Goal: Task Accomplishment & Management: Use online tool/utility

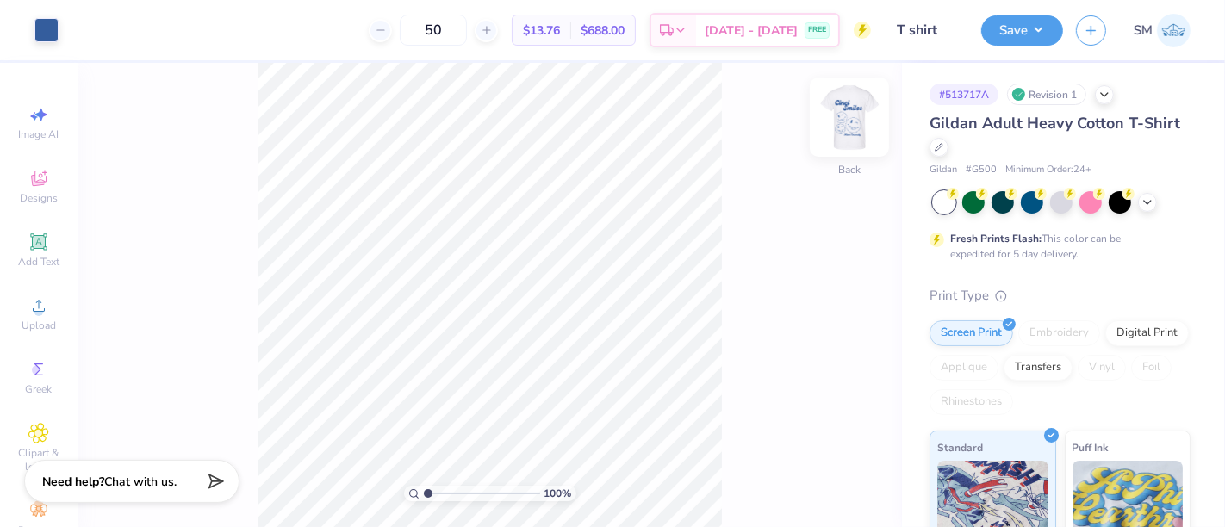
click at [844, 114] on img at bounding box center [849, 117] width 69 height 69
click at [32, 237] on icon at bounding box center [38, 241] width 13 height 13
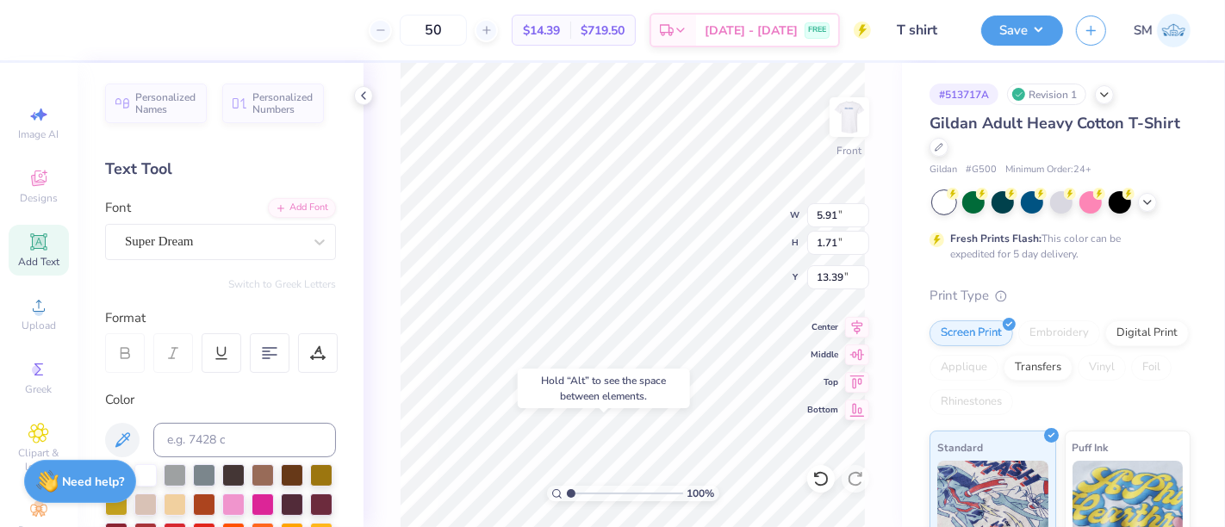
type input "23.18"
type textarea "®"
click at [159, 237] on div "Super Dream" at bounding box center [213, 241] width 181 height 27
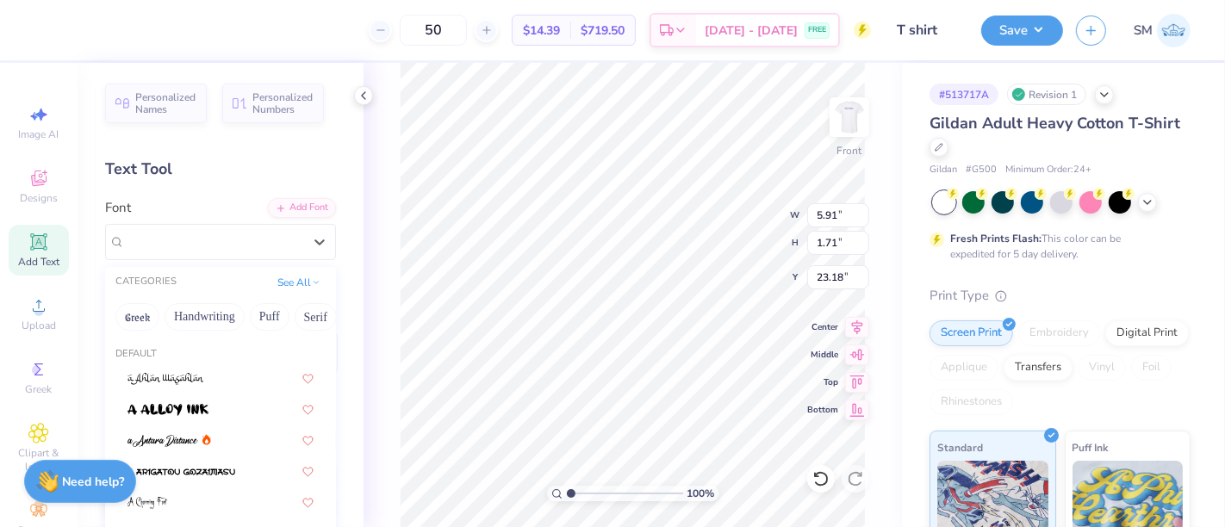
scroll to position [446, 0]
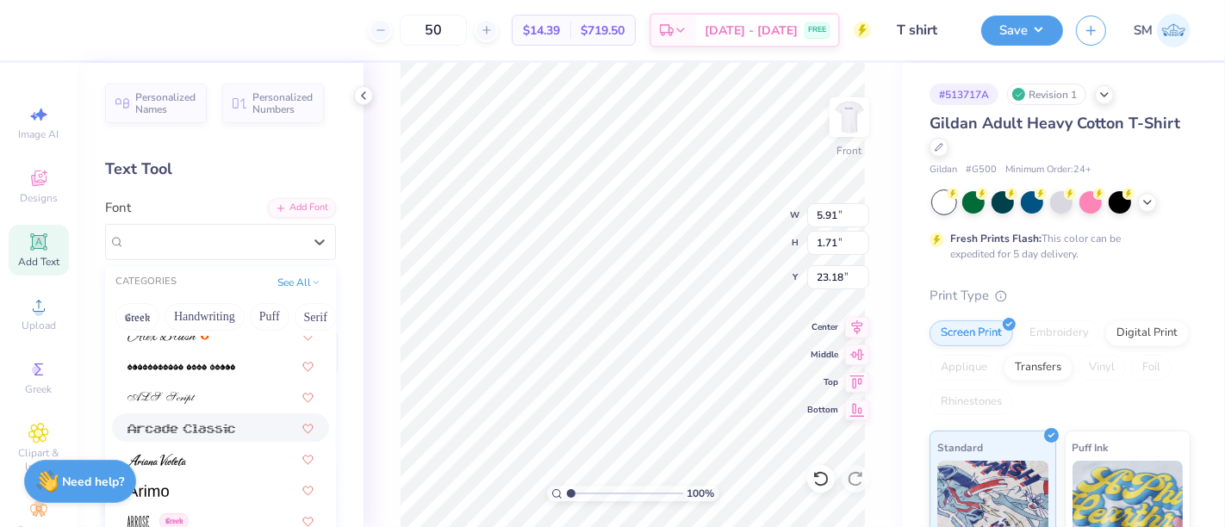
click at [169, 481] on div at bounding box center [221, 490] width 186 height 18
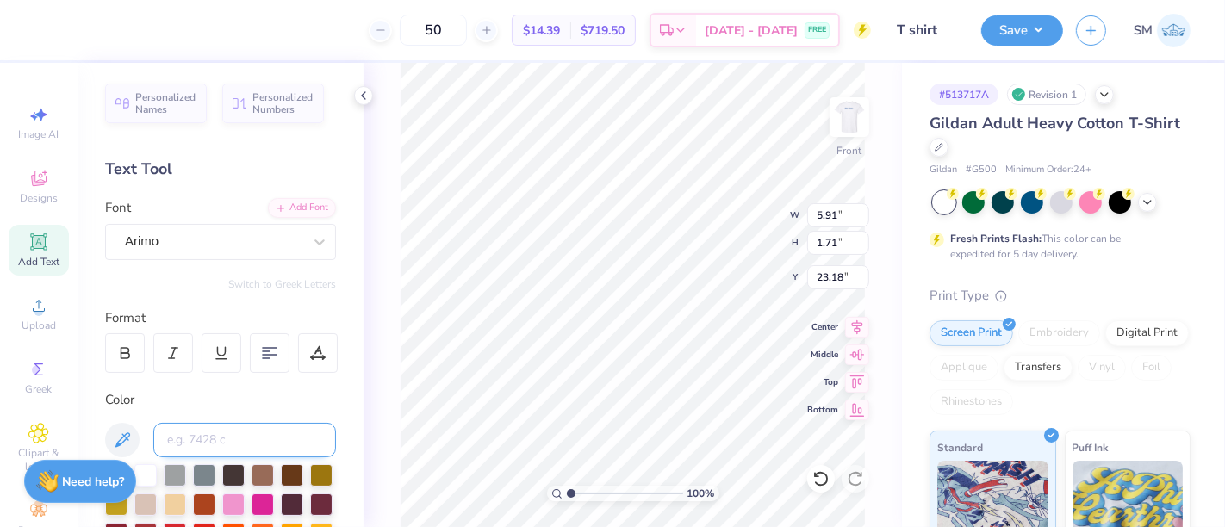
click at [215, 442] on input at bounding box center [244, 440] width 183 height 34
type input "7683 c"
type input "0.58"
type input "21.71"
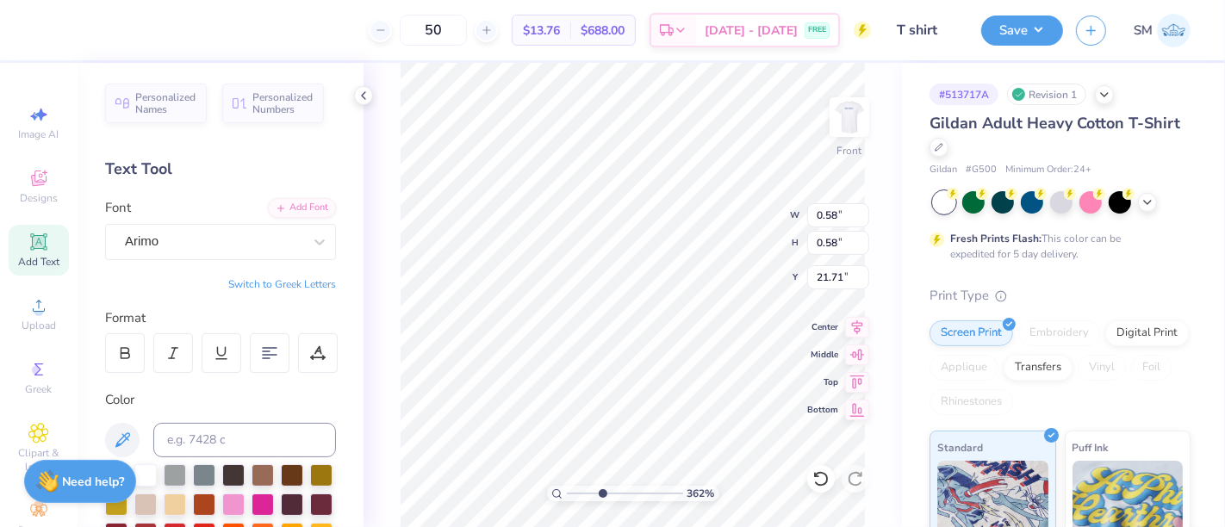
drag, startPoint x: 573, startPoint y: 493, endPoint x: 602, endPoint y: 498, distance: 29.7
type input "3.73"
click at [602, 498] on input "range" at bounding box center [625, 494] width 116 height 16
type input "21.72"
type input "0.36"
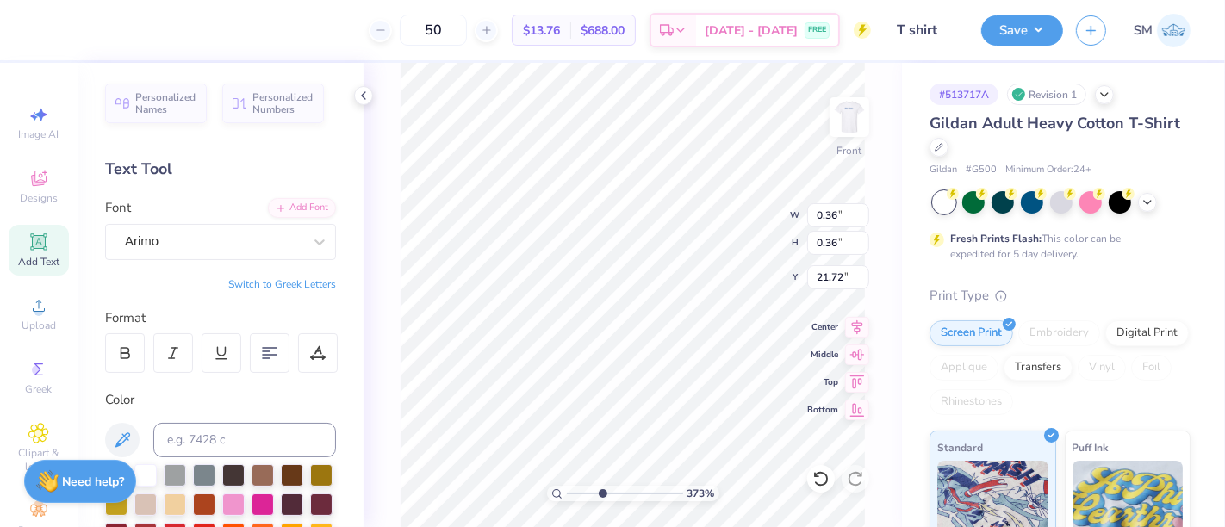
type input "0.36"
type input "21.94"
type input "0.17"
drag, startPoint x: 601, startPoint y: 495, endPoint x: 561, endPoint y: 499, distance: 40.6
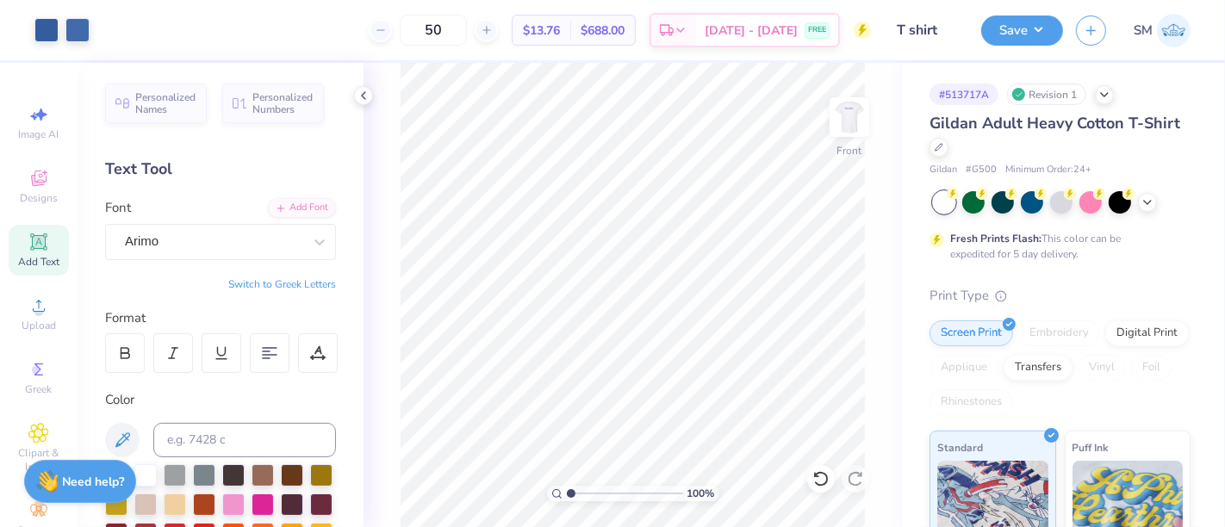
type input "1"
click at [567, 499] on input "range" at bounding box center [625, 494] width 116 height 16
click at [1012, 29] on button "Save" at bounding box center [1022, 28] width 82 height 30
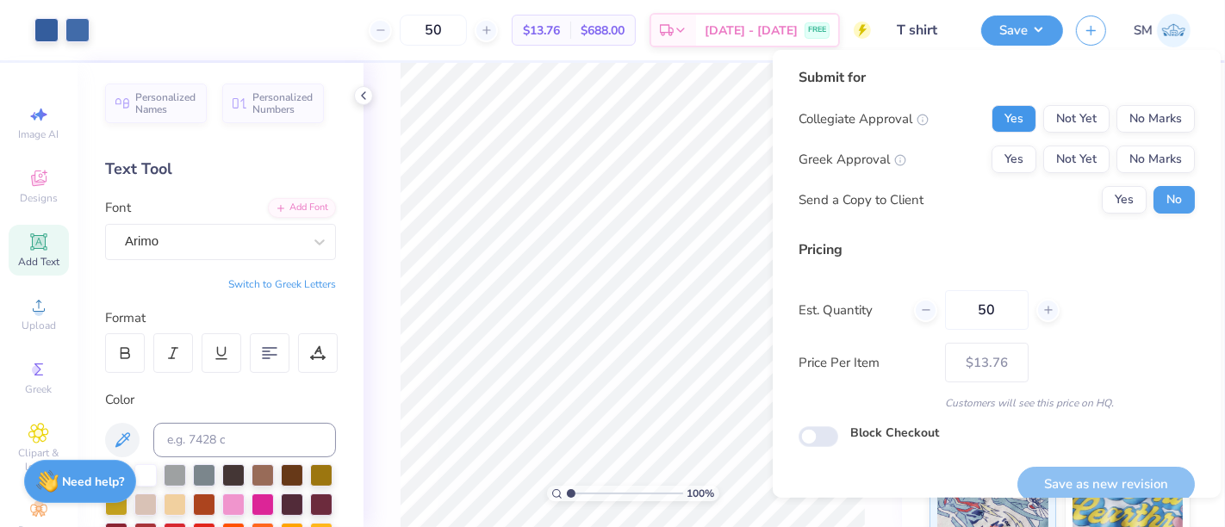
click at [999, 119] on button "Yes" at bounding box center [1014, 119] width 45 height 28
drag, startPoint x: 1138, startPoint y: 160, endPoint x: 1122, endPoint y: 180, distance: 25.7
click at [1133, 166] on button "No Marks" at bounding box center [1156, 160] width 78 height 28
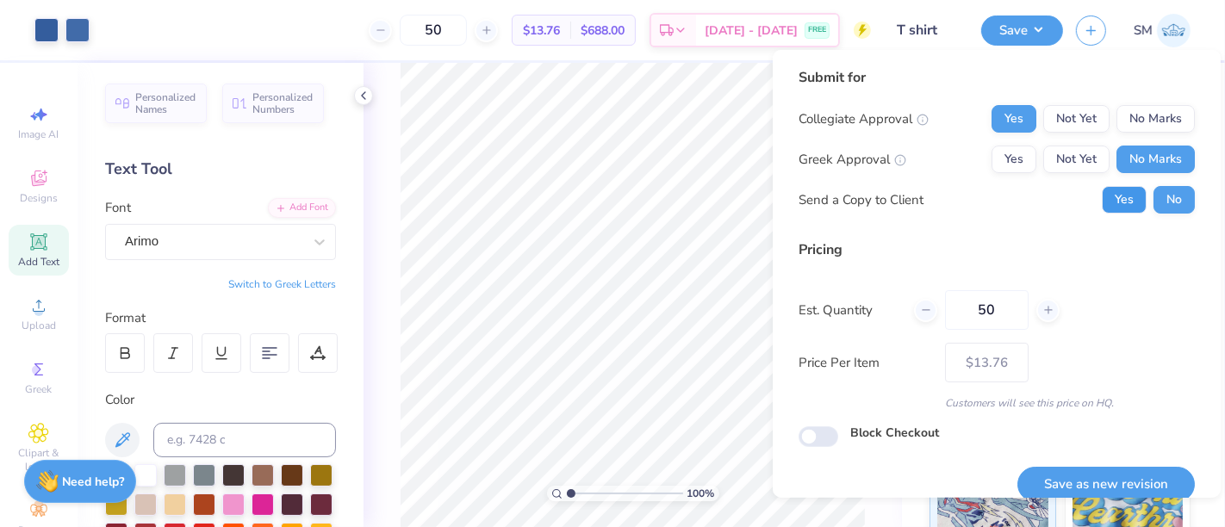
drag, startPoint x: 1100, startPoint y: 202, endPoint x: 1090, endPoint y: 261, distance: 59.5
click at [1102, 205] on button "Yes" at bounding box center [1124, 200] width 45 height 28
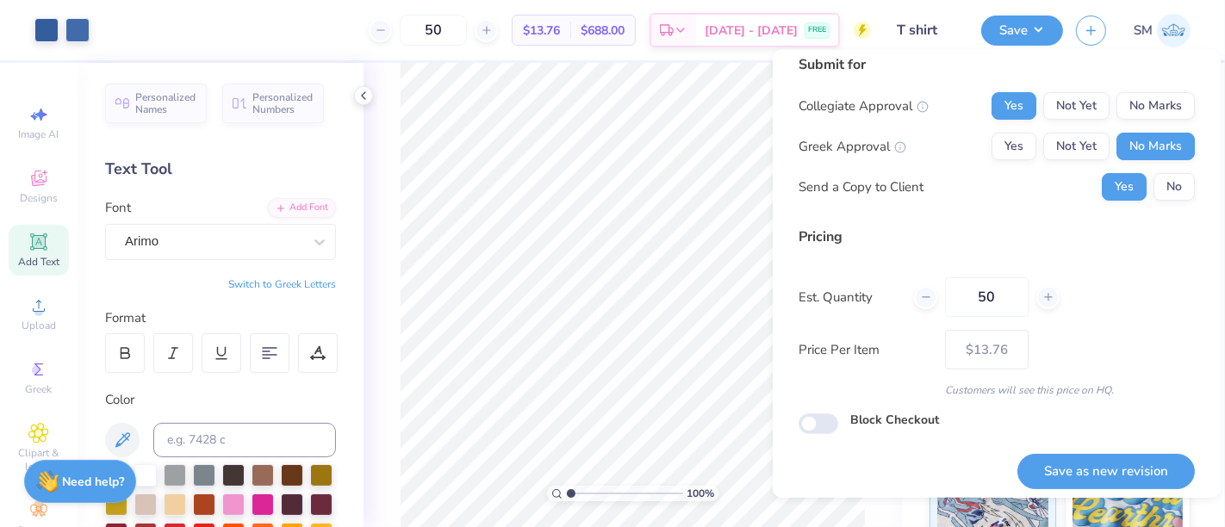
scroll to position [19, 0]
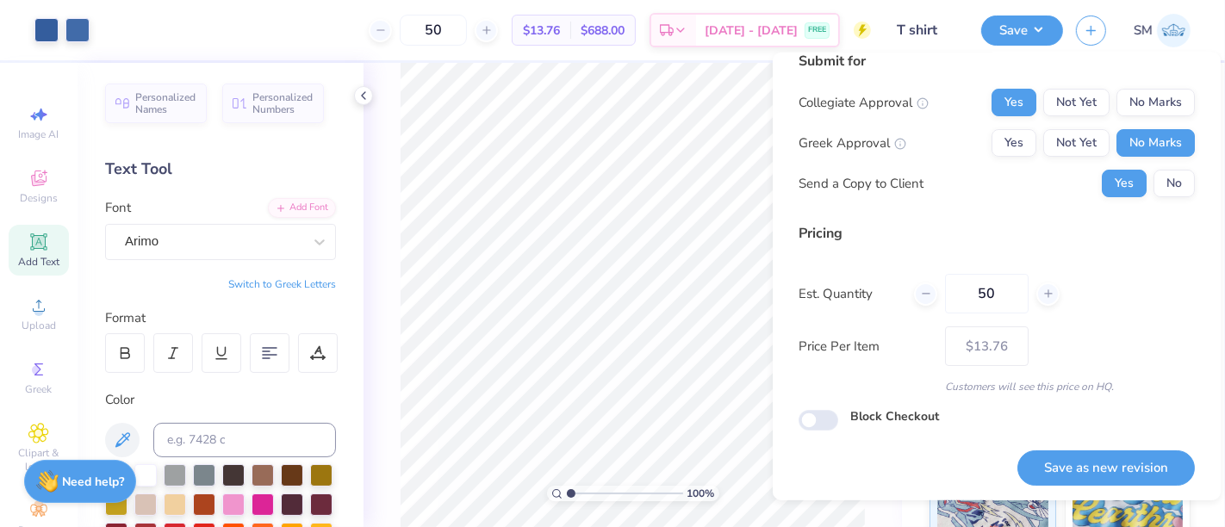
click at [1068, 469] on button "Save as new revision" at bounding box center [1106, 468] width 177 height 35
type input "$13.76"
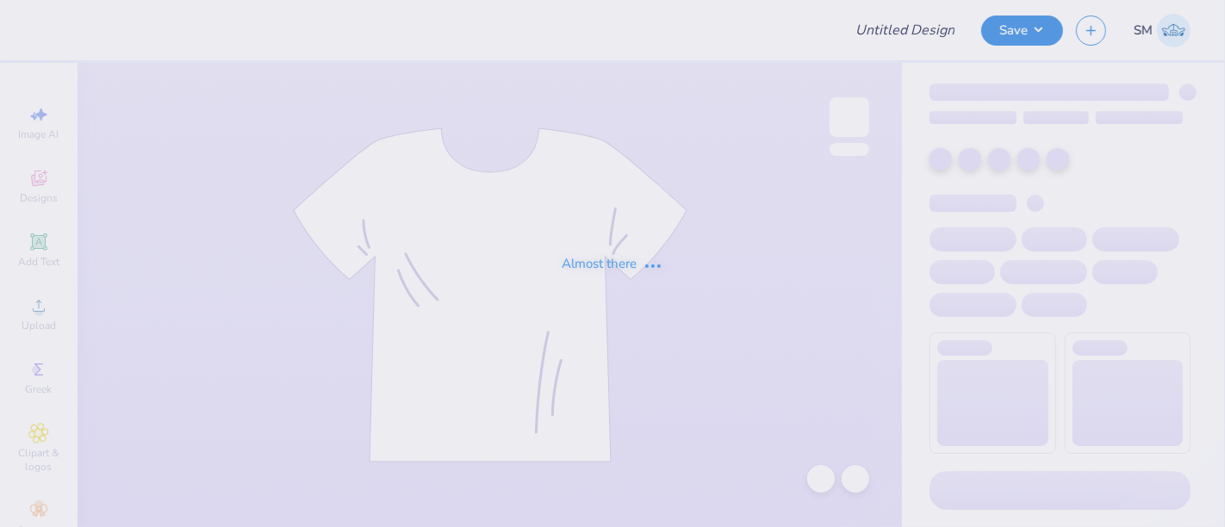
type input "sprit dates"
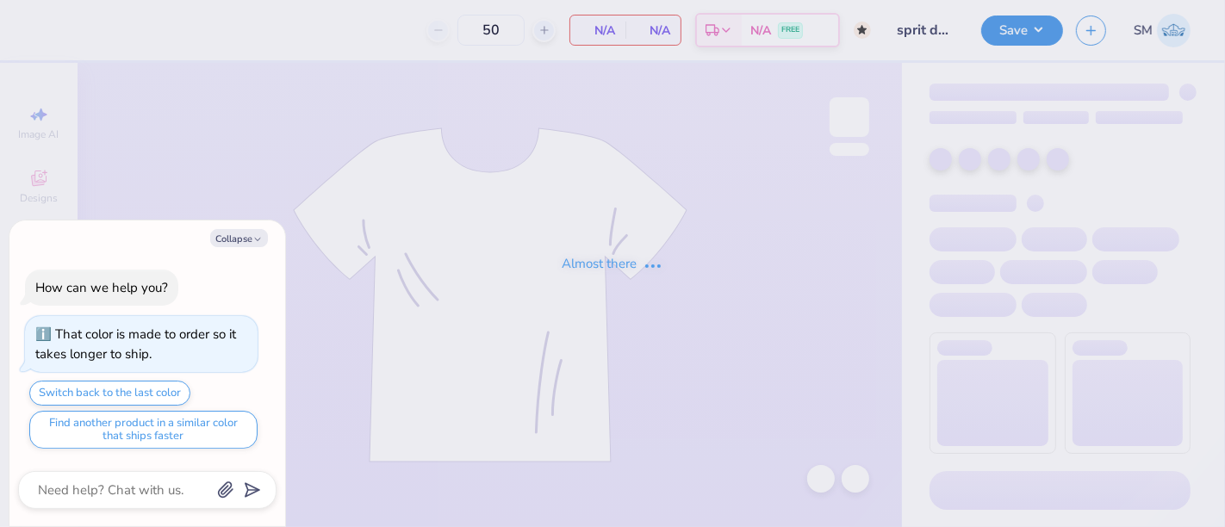
type input "100"
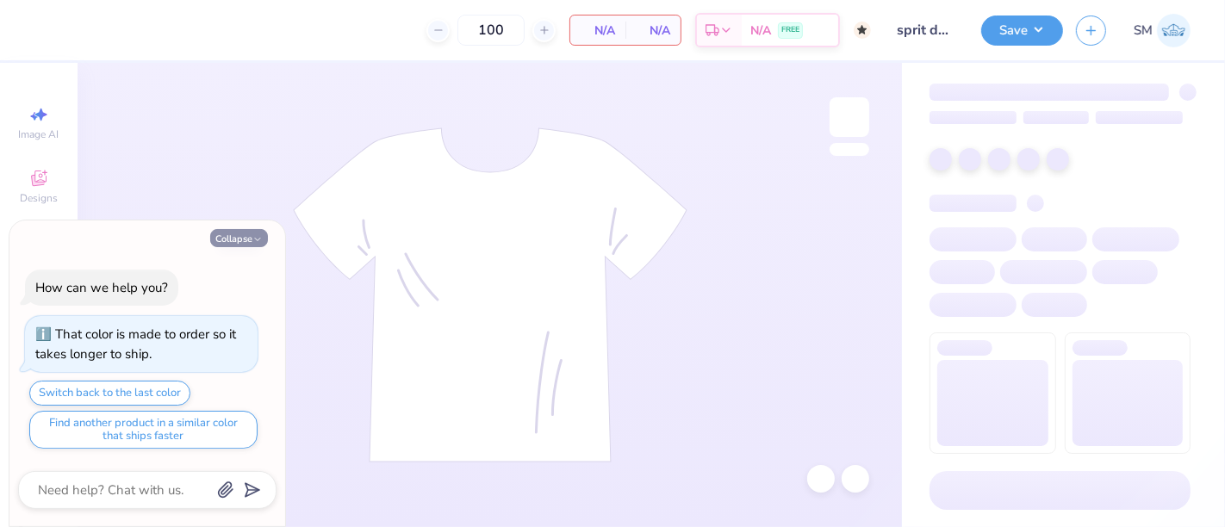
click at [240, 237] on button "Collapse" at bounding box center [239, 238] width 58 height 18
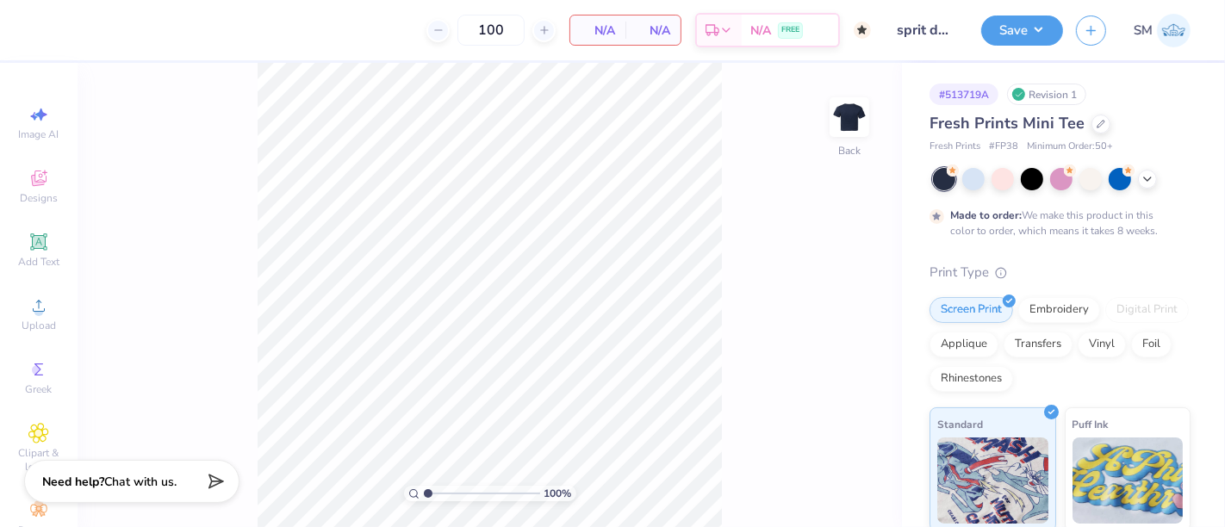
type textarea "x"
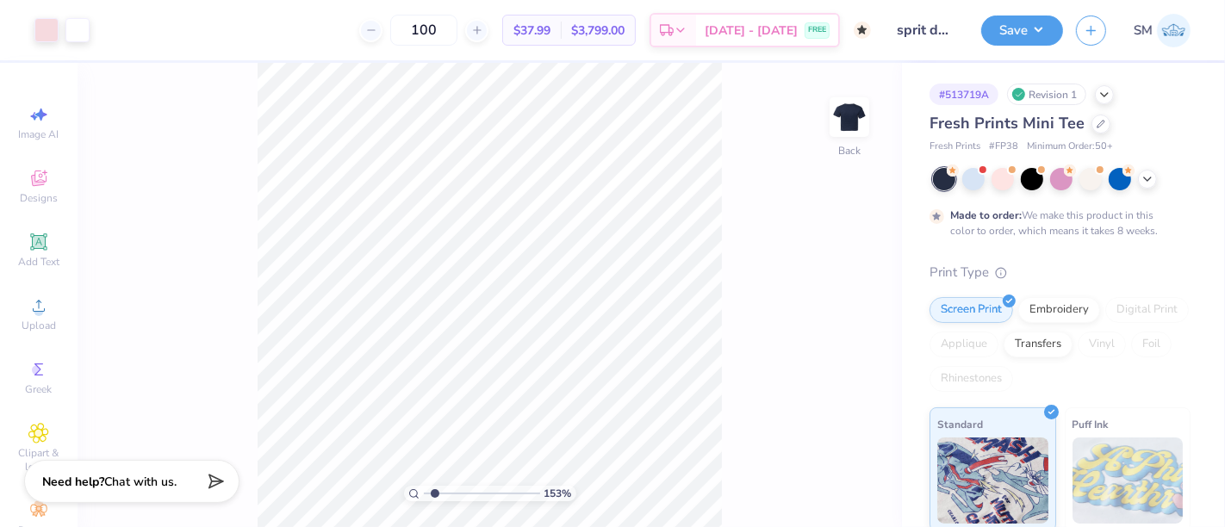
type input "1.59"
click at [434, 491] on input "range" at bounding box center [482, 494] width 116 height 16
click at [32, 245] on icon at bounding box center [38, 241] width 13 height 13
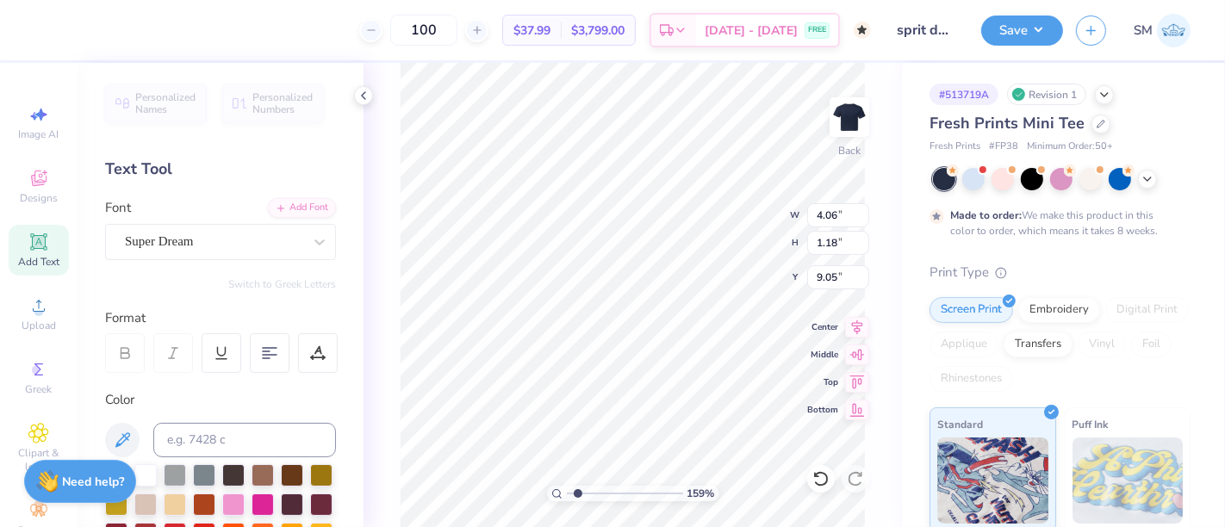
type input "9.05"
type textarea "®"
click at [207, 238] on div "Super Dream" at bounding box center [213, 241] width 181 height 27
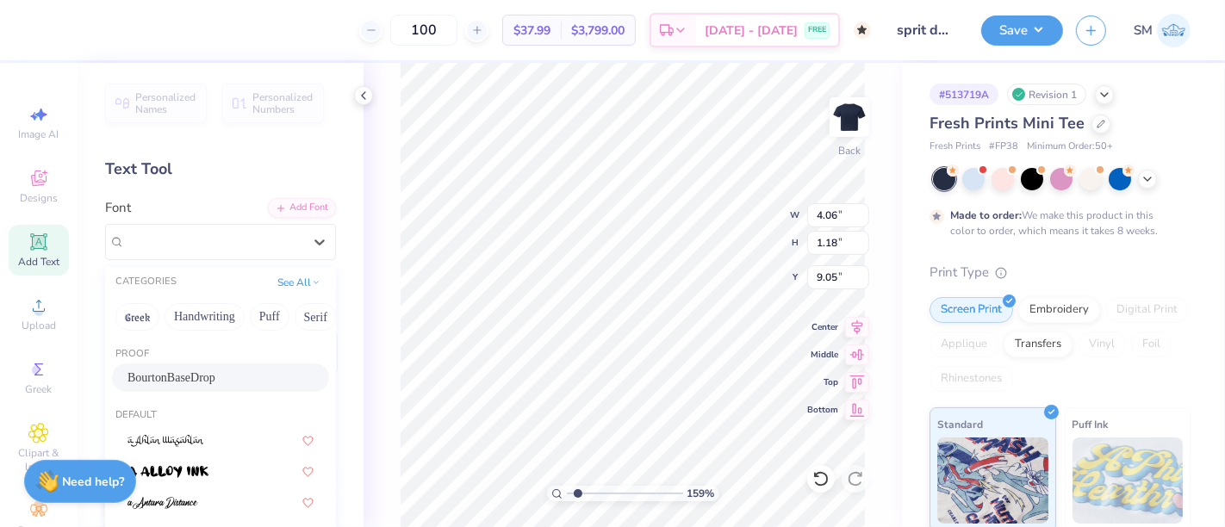
click at [209, 376] on span "BourtonBaseDrop" at bounding box center [172, 378] width 88 height 18
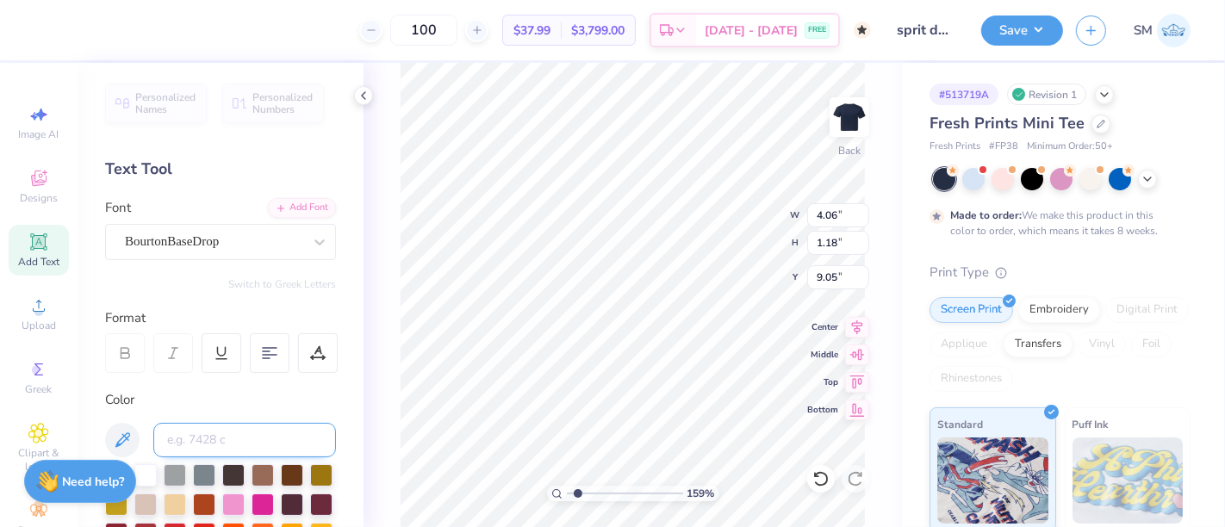
click at [219, 434] on input at bounding box center [244, 440] width 183 height 34
type input "705 c"
click at [386, 139] on div "159 % Back W 4.06 4.06 " H 1.18 1.18 " Y 9.05 9.05 " Center Middle Top Bottom" at bounding box center [633, 295] width 539 height 464
type input "0.27"
type input "0.28"
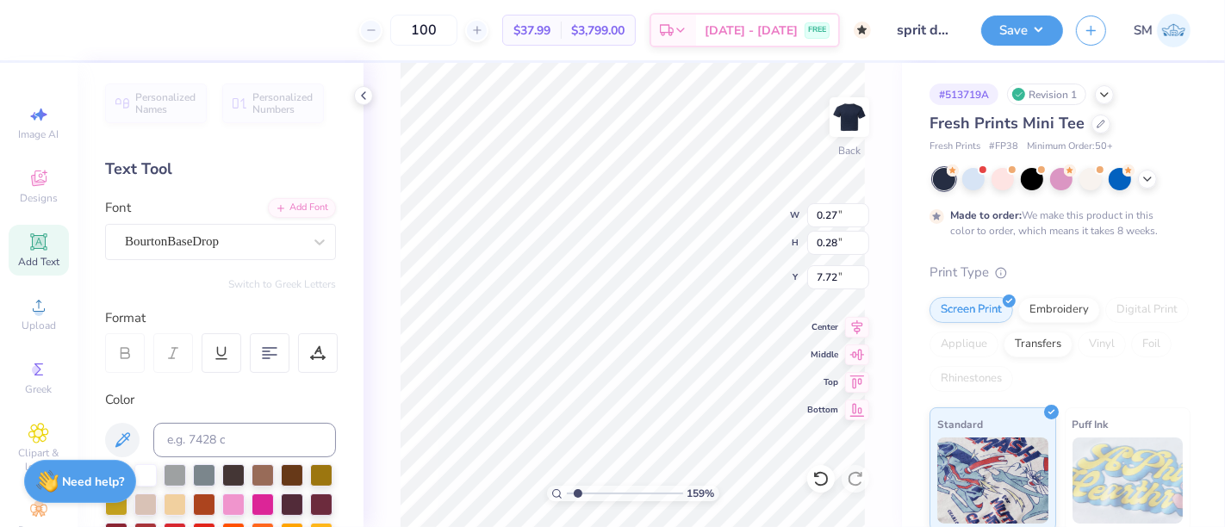
type input "7.72"
drag, startPoint x: 576, startPoint y: 488, endPoint x: 524, endPoint y: 501, distance: 53.5
type input "1"
click at [567, 501] on input "range" at bounding box center [625, 494] width 116 height 16
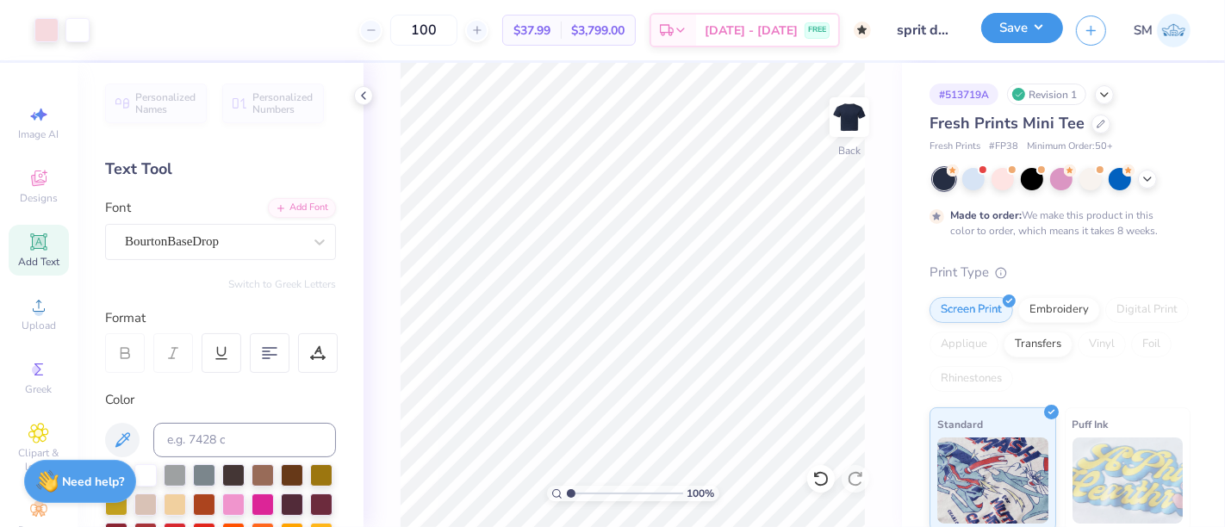
click at [1025, 27] on button "Save" at bounding box center [1022, 28] width 82 height 30
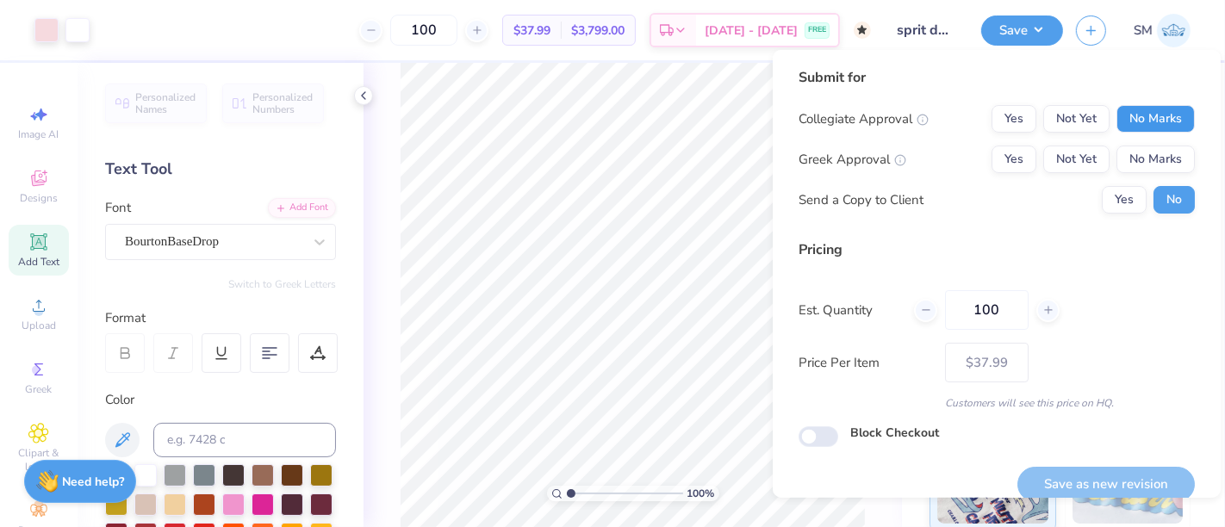
click at [1124, 112] on button "No Marks" at bounding box center [1156, 119] width 78 height 28
click at [992, 159] on button "Yes" at bounding box center [1014, 160] width 45 height 28
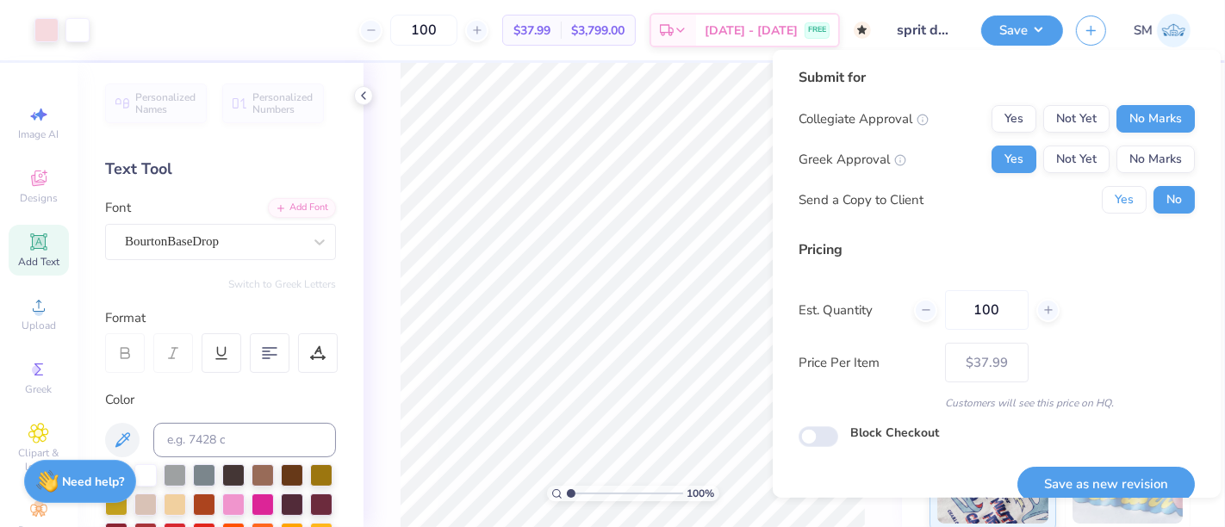
click at [1118, 194] on button "Yes" at bounding box center [1124, 200] width 45 height 28
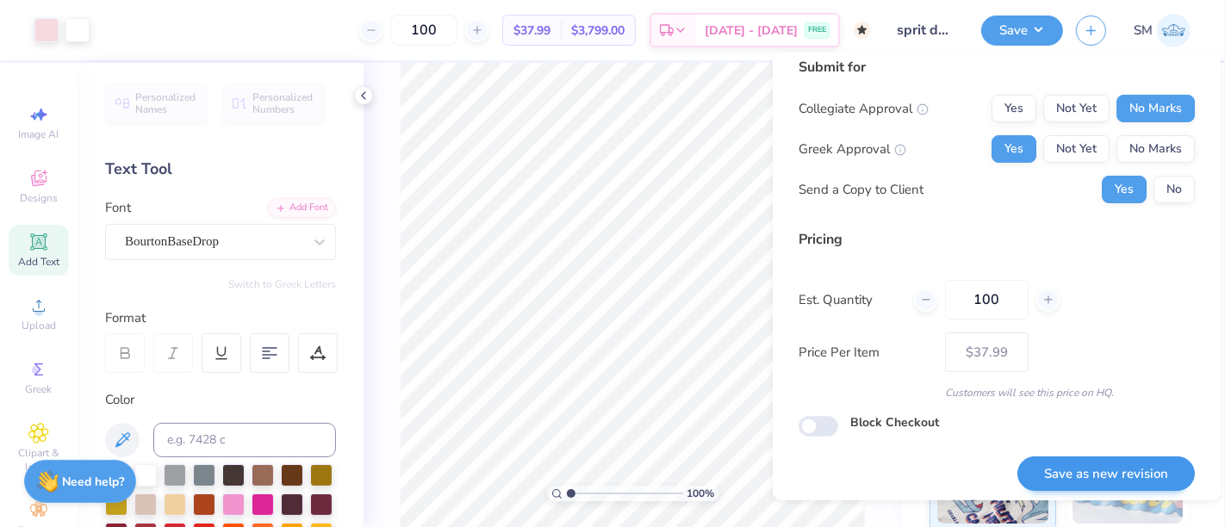
scroll to position [19, 0]
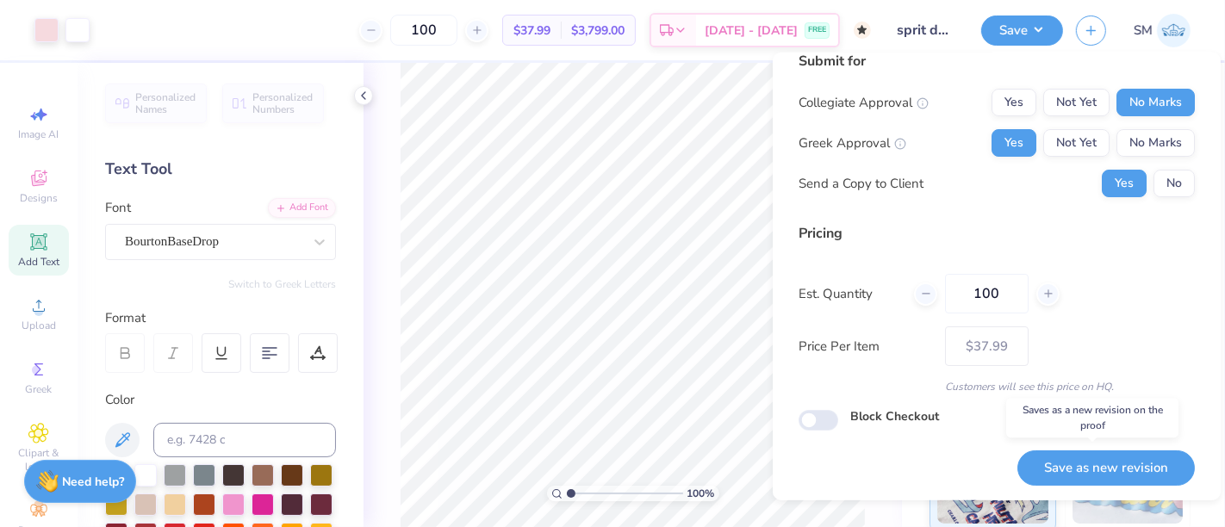
click at [1092, 470] on button "Save as new revision" at bounding box center [1106, 468] width 177 height 35
type input "$37.99"
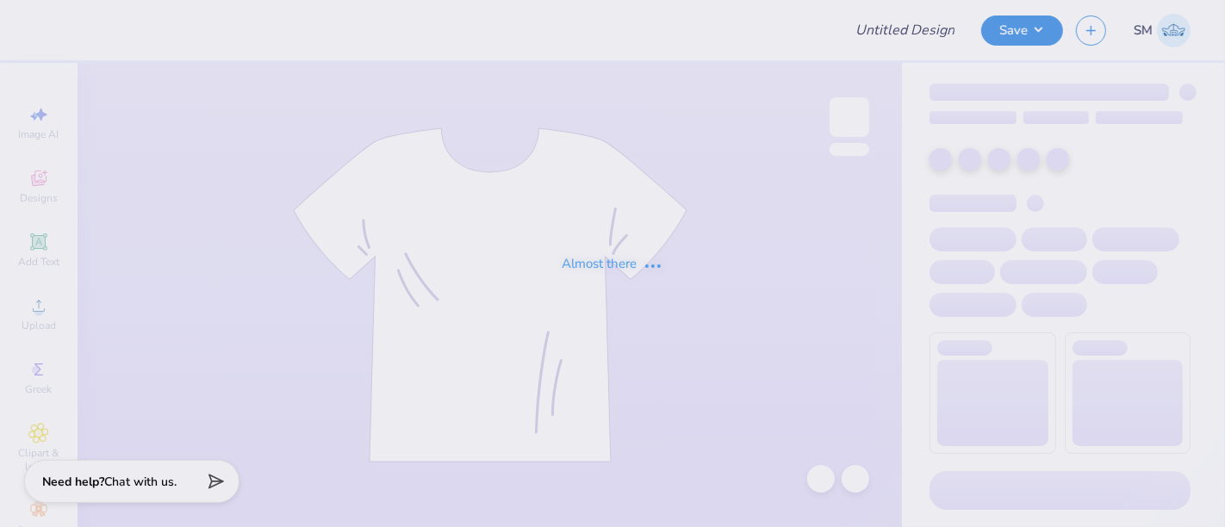
type input "polo"
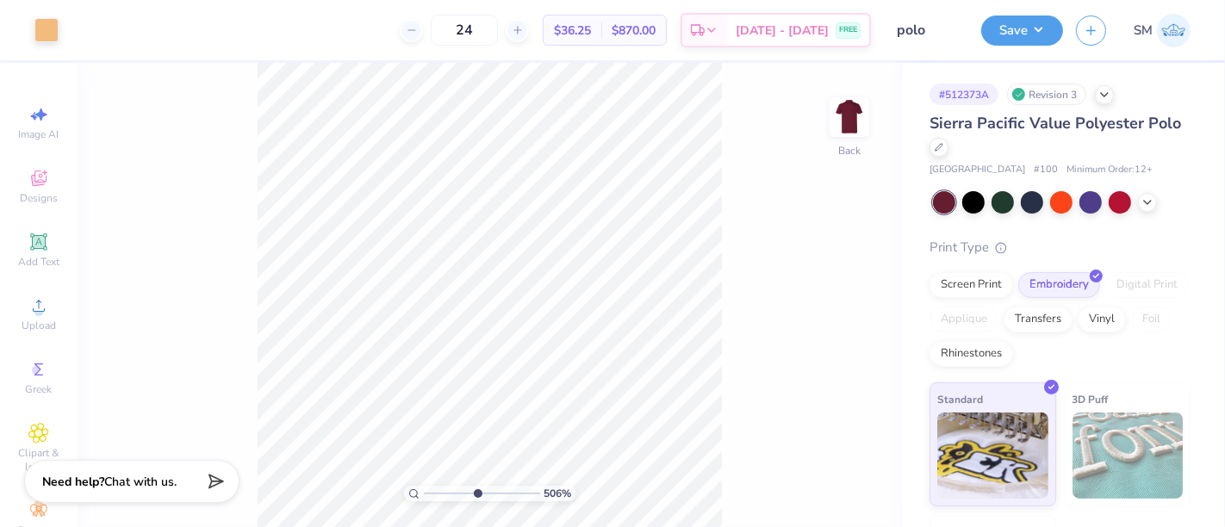
drag, startPoint x: 450, startPoint y: 492, endPoint x: 476, endPoint y: 483, distance: 28.1
type input "5.23"
click at [476, 486] on input "range" at bounding box center [482, 494] width 116 height 16
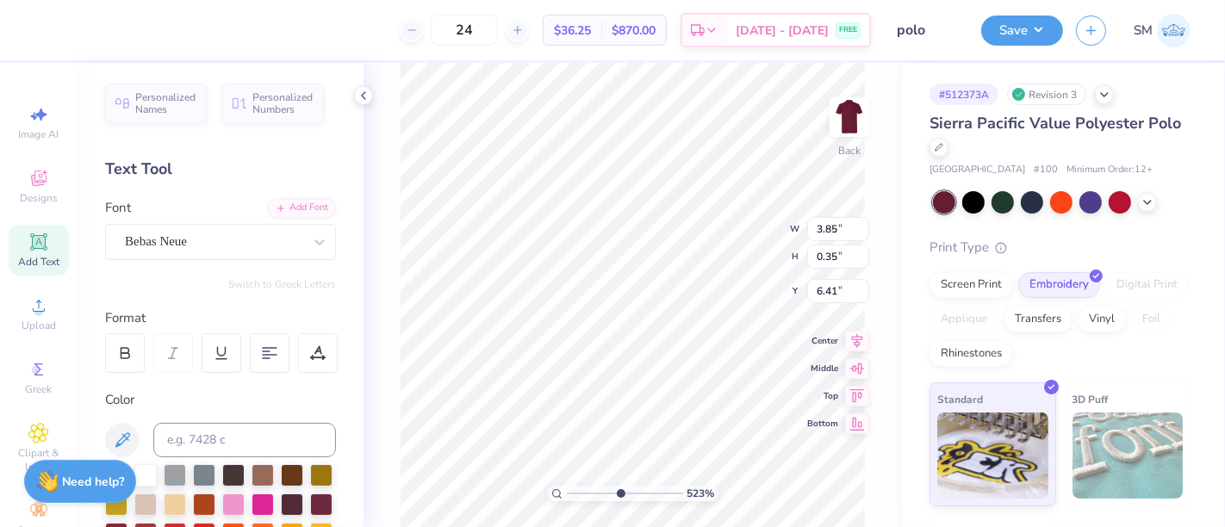
scroll to position [16, 2]
type textarea "at Florida State University"
type input "0.14"
type input "0.15"
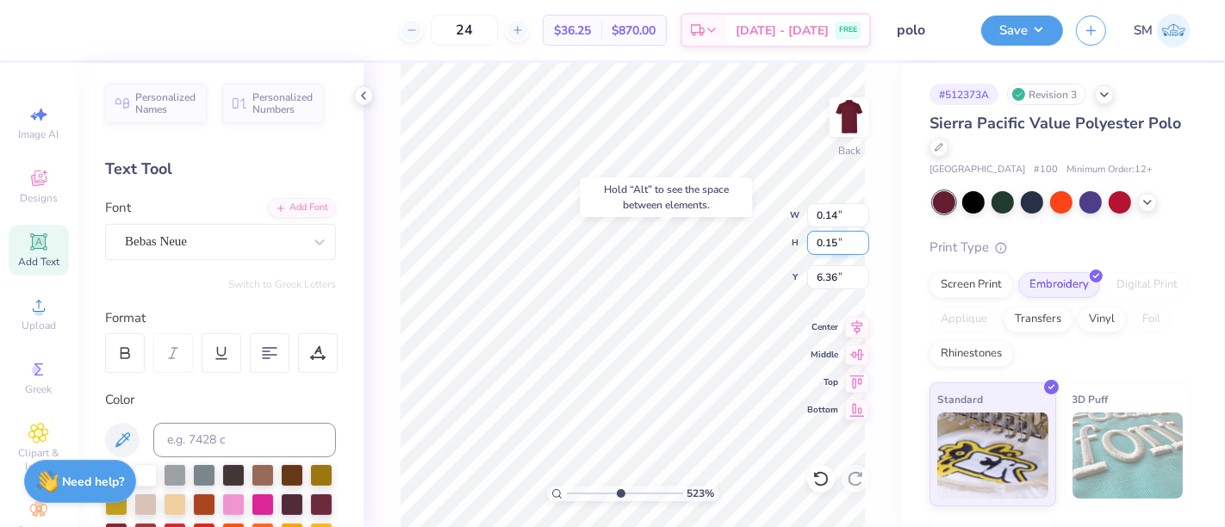
type input "6.33"
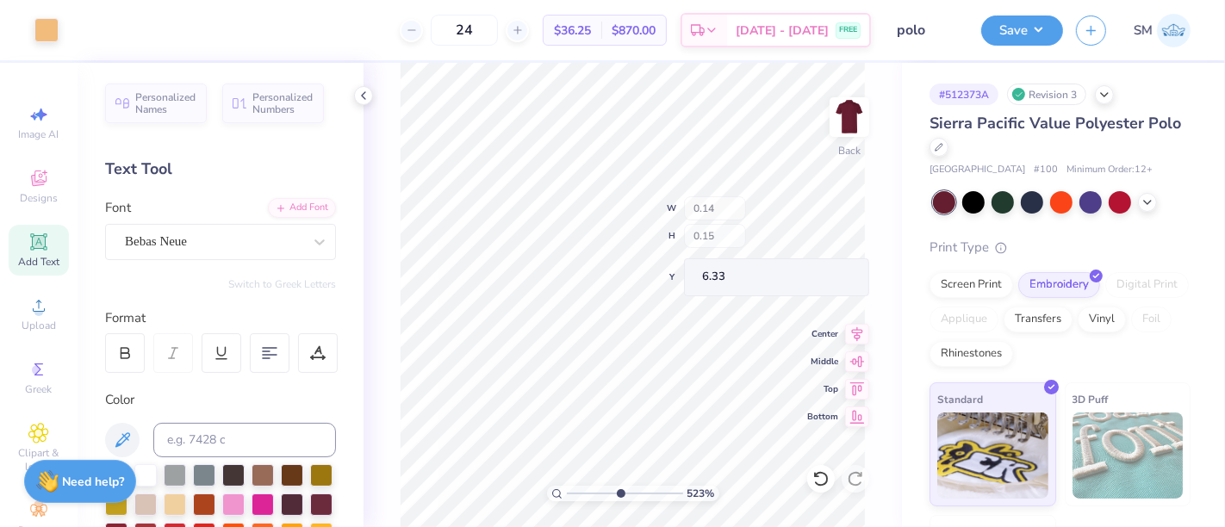
type input "0.09"
type input "6.39"
drag, startPoint x: 622, startPoint y: 494, endPoint x: 598, endPoint y: 490, distance: 24.4
type input "3.4"
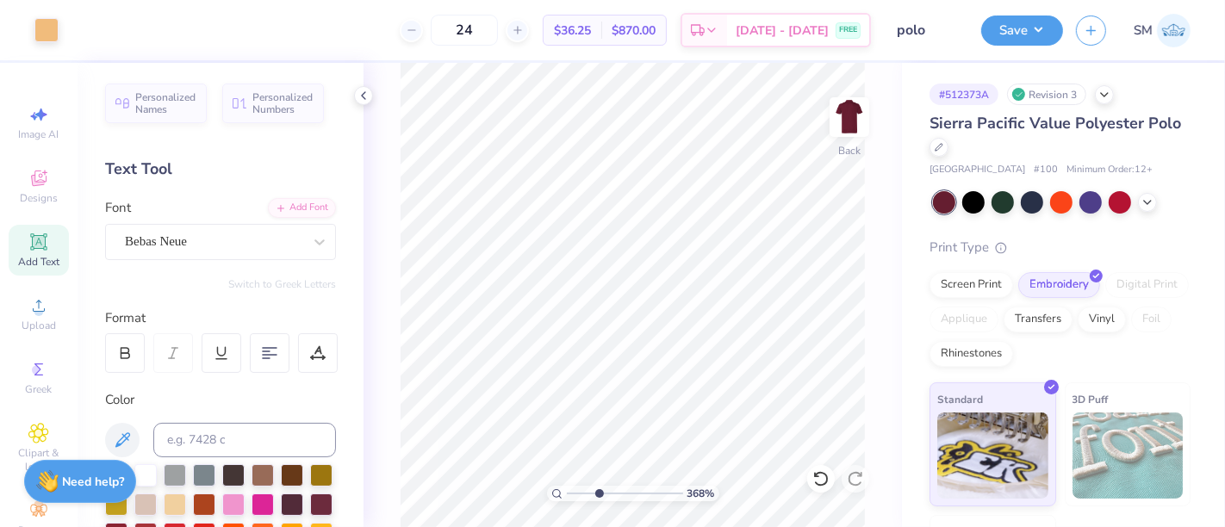
click at [598, 490] on input "range" at bounding box center [625, 494] width 116 height 16
click at [1010, 26] on button "Save" at bounding box center [1022, 28] width 82 height 30
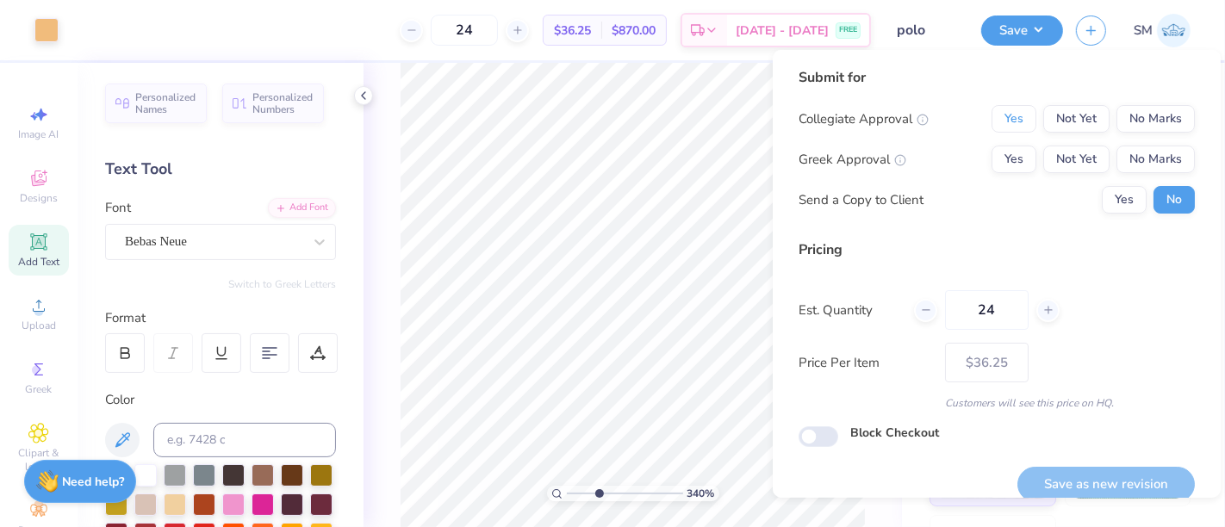
drag, startPoint x: 997, startPoint y: 113, endPoint x: 1003, endPoint y: 141, distance: 29.1
click at [997, 113] on button "Yes" at bounding box center [1014, 119] width 45 height 28
drag, startPoint x: 1006, startPoint y: 148, endPoint x: 1019, endPoint y: 184, distance: 38.7
click at [1005, 151] on button "Yes" at bounding box center [1014, 160] width 45 height 28
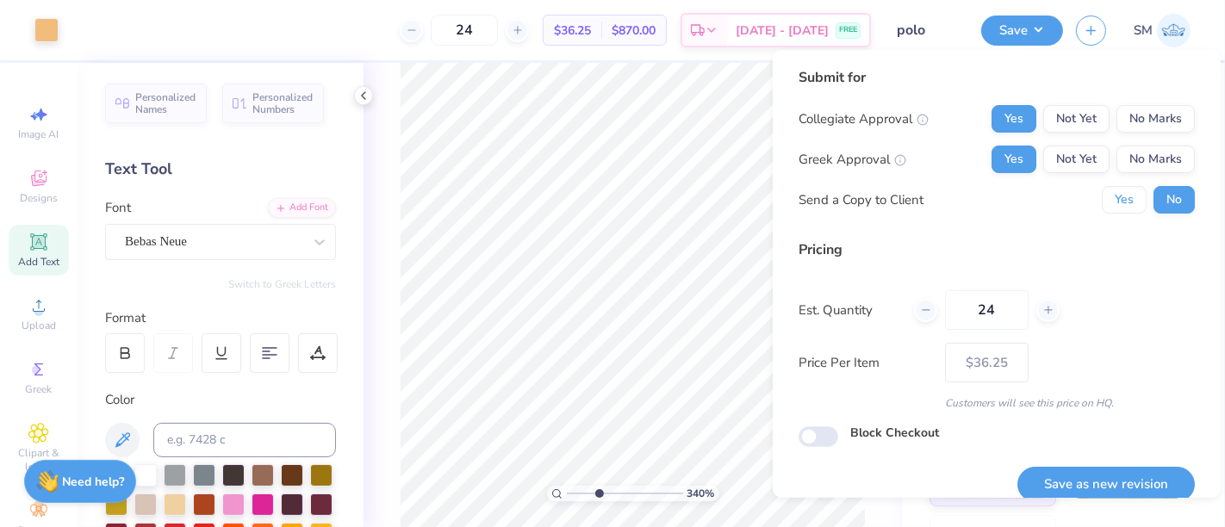
click at [1102, 199] on button "Yes" at bounding box center [1124, 200] width 45 height 28
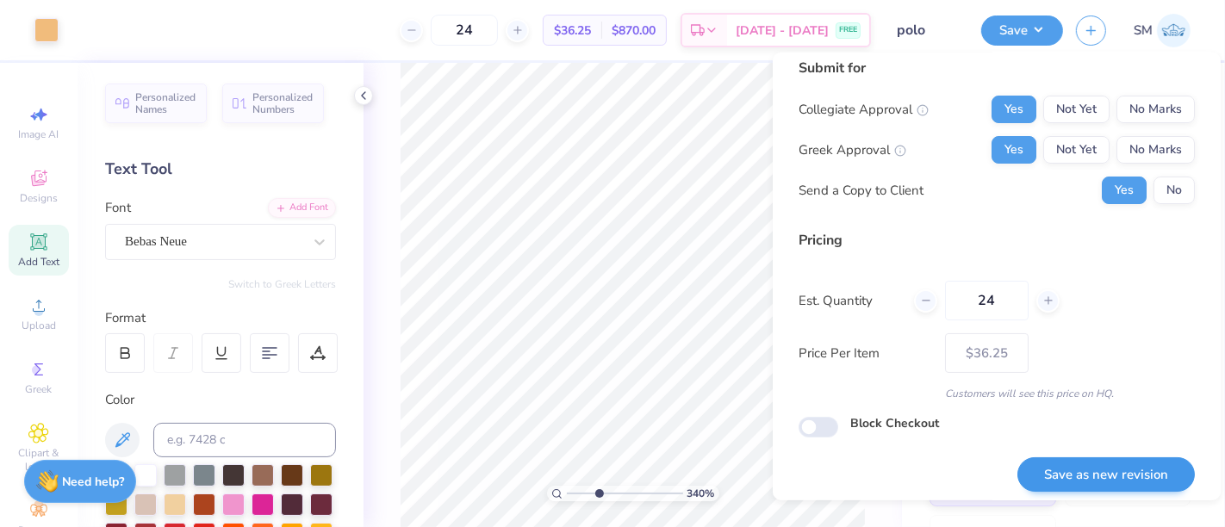
scroll to position [19, 0]
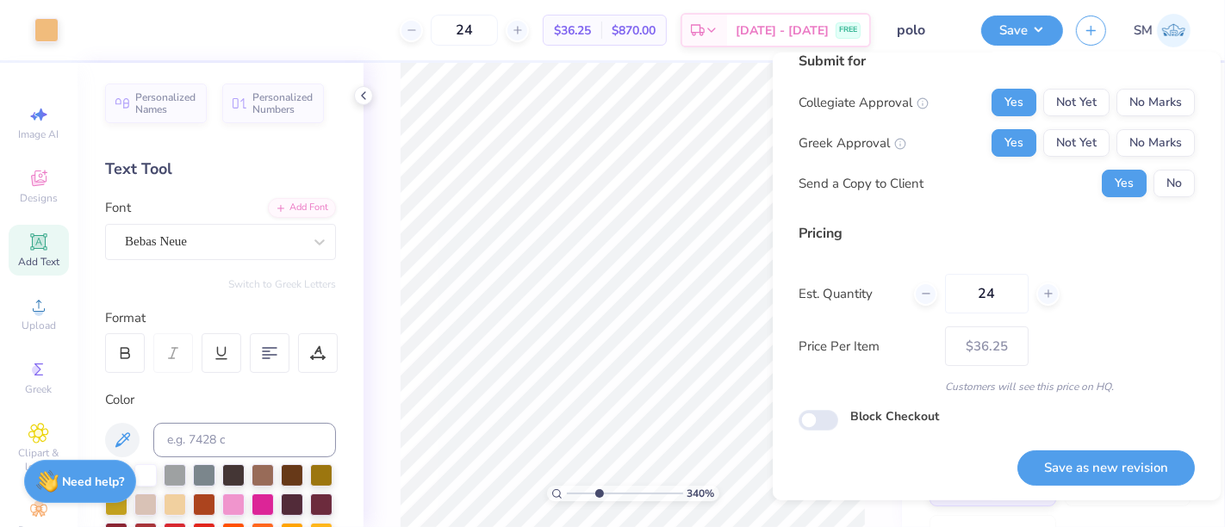
click at [1082, 461] on button "Save as new revision" at bounding box center [1106, 468] width 177 height 35
type input "$36.25"
